Goal: Transaction & Acquisition: Purchase product/service

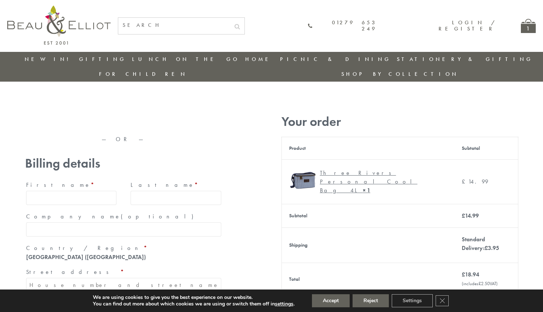
type input "[EMAIL_ADDRESS][DOMAIN_NAME]"
type input "[PERSON_NAME]"
type input "23, [GEOGRAPHIC_DATA], [GEOGRAPHIC_DATA]"
type input "[GEOGRAPHIC_DATA]"
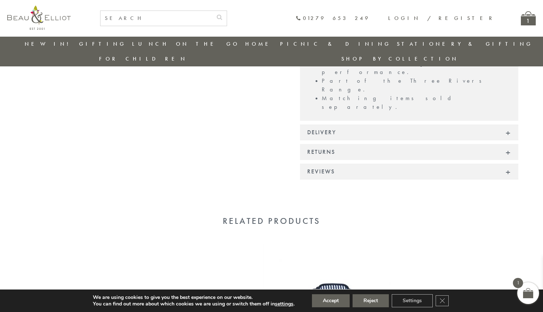
scroll to position [475, 0]
